Goal: Transaction & Acquisition: Book appointment/travel/reservation

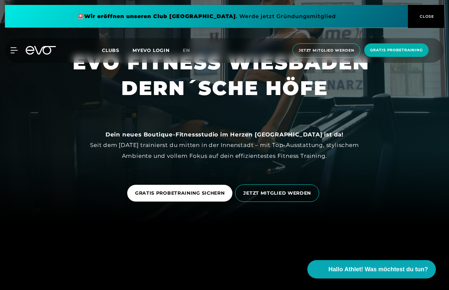
scroll to position [62, 0]
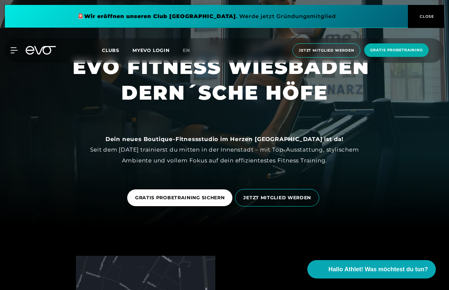
click at [280, 207] on span "JETZT MITGLIED WERDEN" at bounding box center [277, 197] width 84 height 17
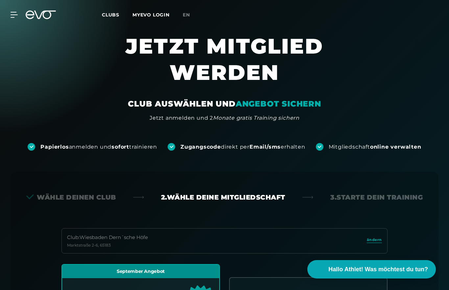
click at [109, 16] on span "Clubs" at bounding box center [110, 15] width 17 height 6
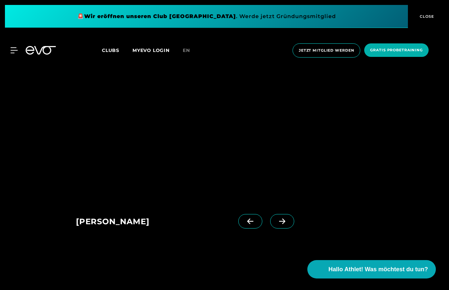
scroll to position [496, 0]
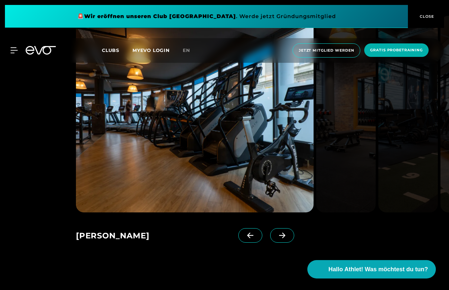
click at [287, 239] on icon at bounding box center [283, 236] width 12 height 6
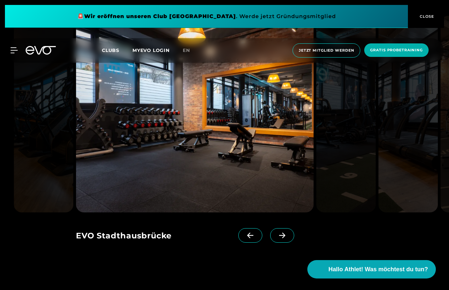
click at [287, 239] on icon at bounding box center [283, 236] width 12 height 6
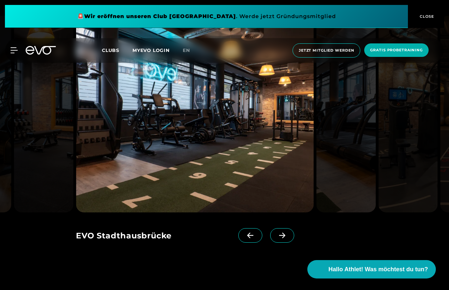
click at [286, 243] on span at bounding box center [282, 235] width 24 height 14
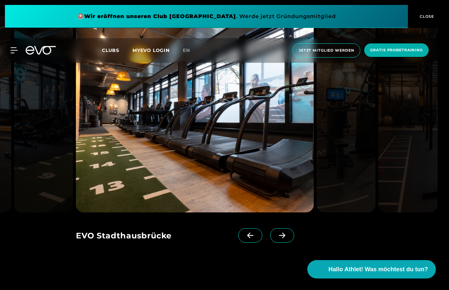
click at [284, 239] on icon at bounding box center [282, 236] width 6 height 6
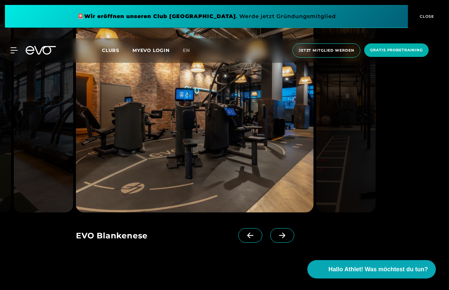
click at [282, 239] on icon at bounding box center [283, 236] width 12 height 6
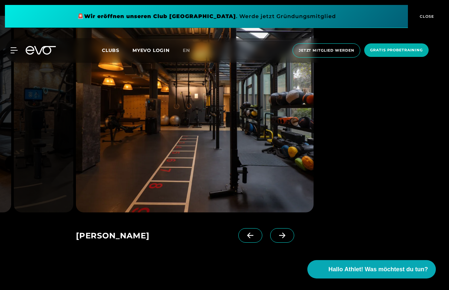
click at [253, 239] on icon at bounding box center [251, 236] width 12 height 6
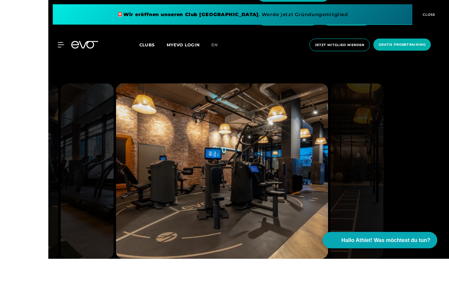
scroll to position [475, 0]
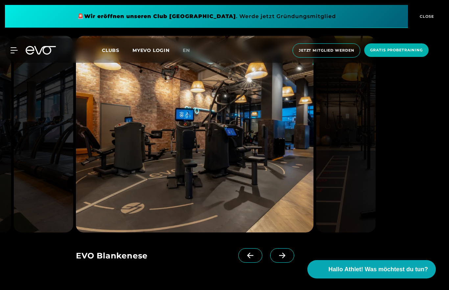
click at [289, 263] on span at bounding box center [282, 255] width 24 height 14
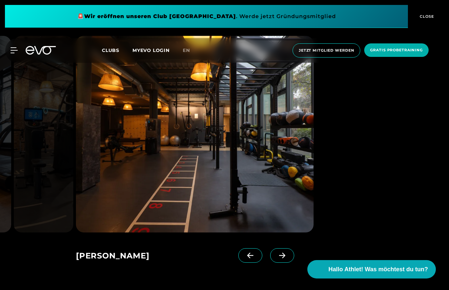
click at [281, 259] on icon at bounding box center [283, 256] width 12 height 6
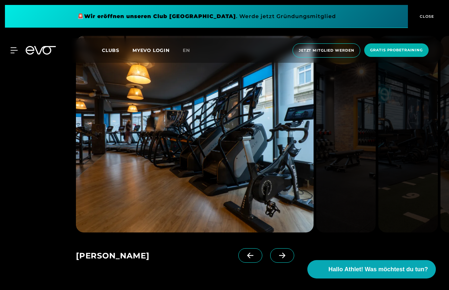
click at [394, 51] on span "Gratis Probetraining" at bounding box center [396, 50] width 53 height 6
